Goal: Task Accomplishment & Management: Use online tool/utility

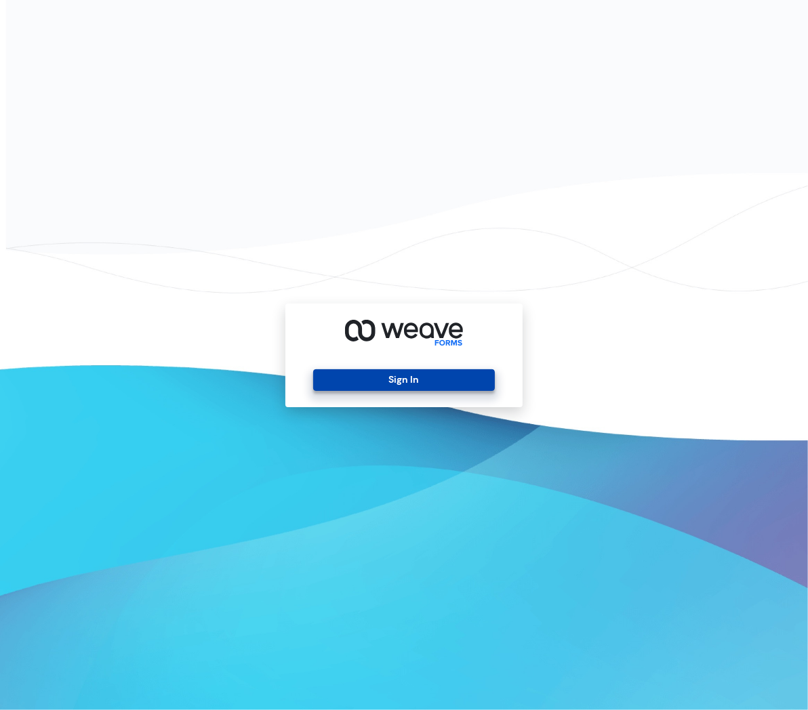
click at [396, 378] on button "Sign In" at bounding box center [403, 380] width 181 height 22
